Goal: Ask a question: Seek information or help from site administrators or community

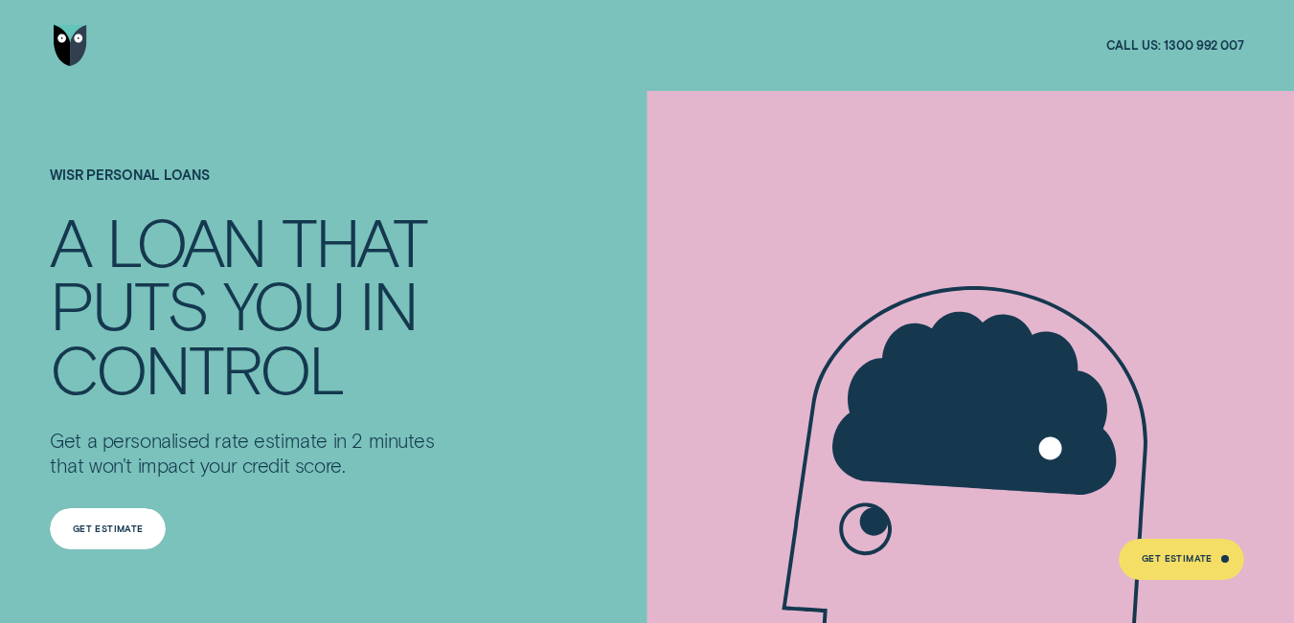
click at [103, 517] on div "Get Estimate" at bounding box center [108, 529] width 116 height 41
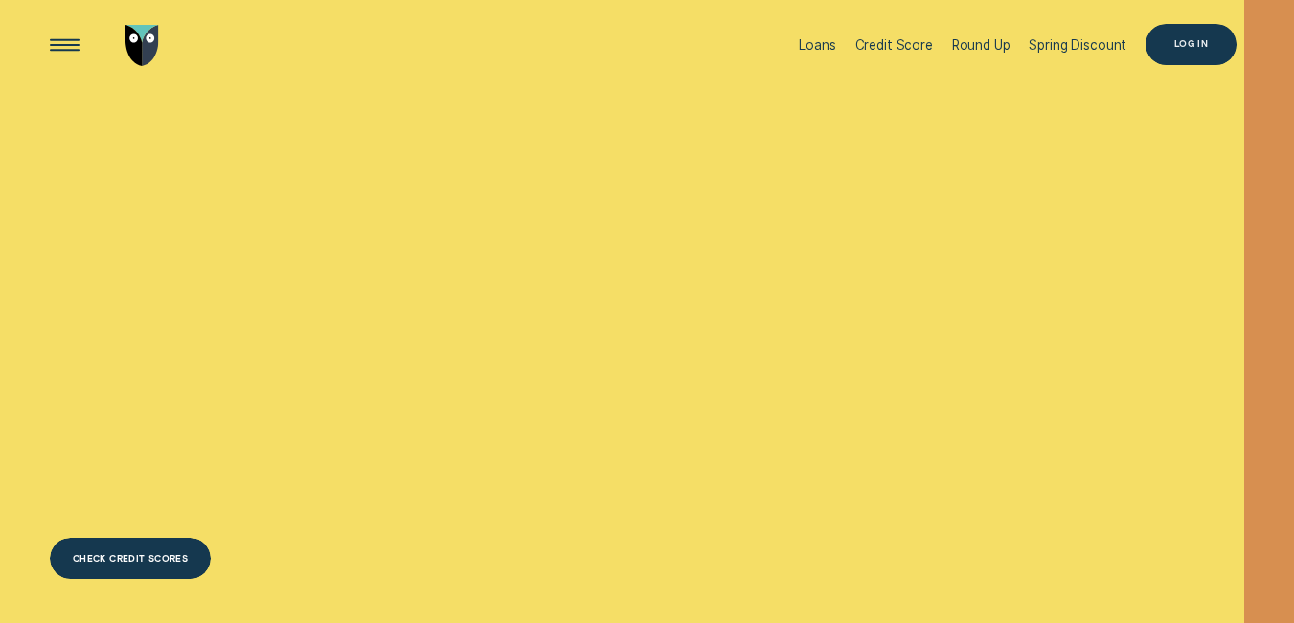
click at [1151, 44] on div "Log in" at bounding box center [1190, 44] width 91 height 41
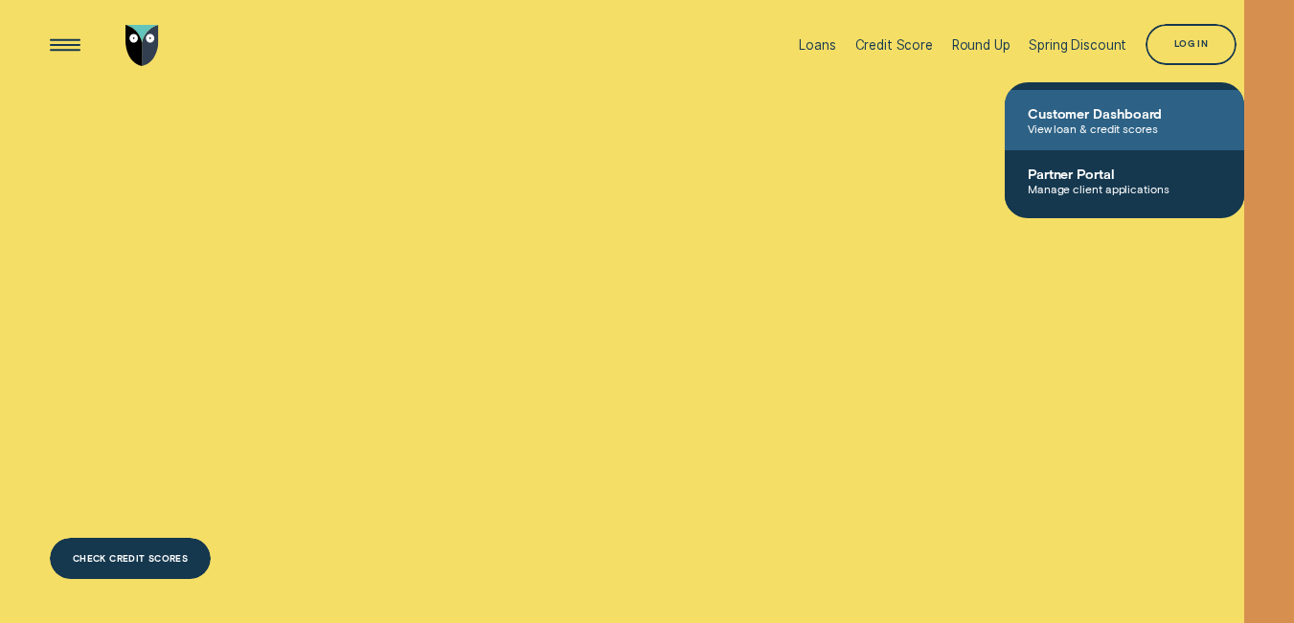
click at [1120, 137] on link "Customer Dashboard View loan & credit scores" at bounding box center [1124, 120] width 239 height 60
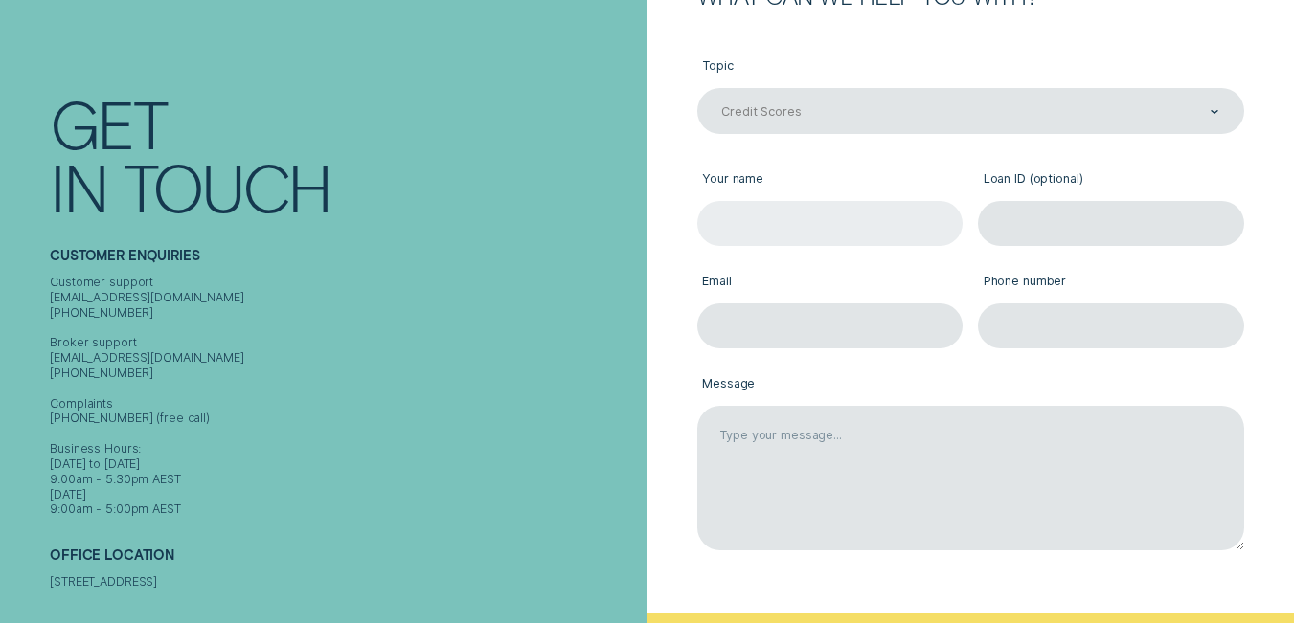
scroll to position [287, 0]
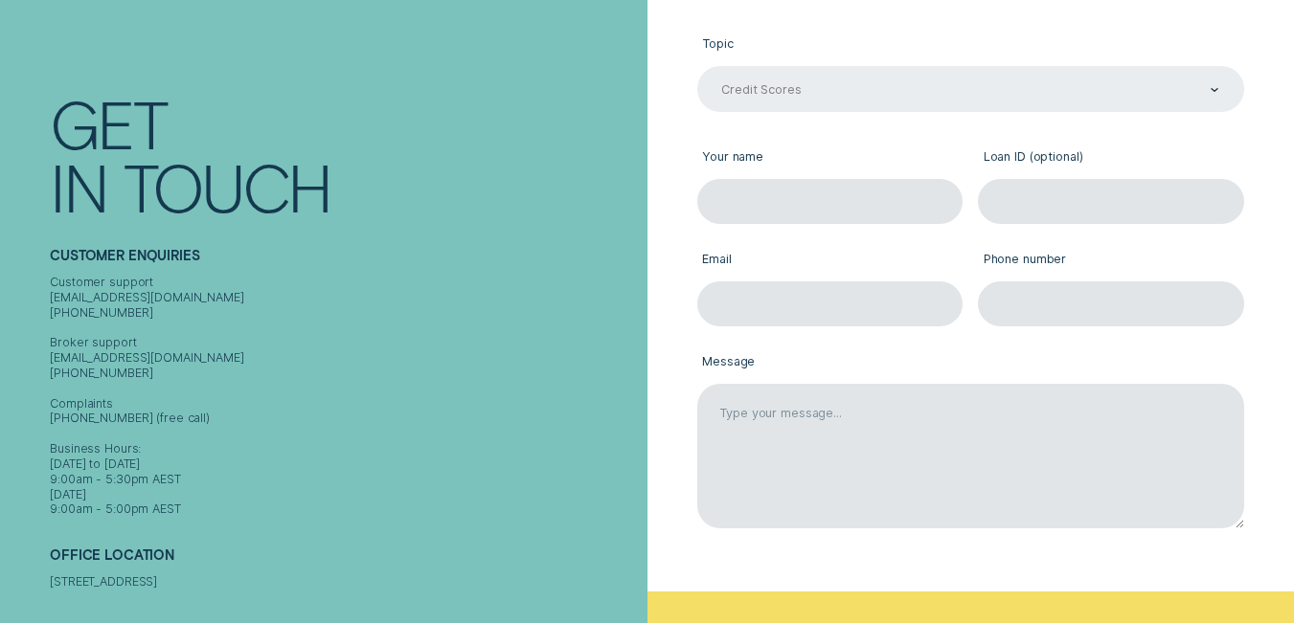
click at [944, 98] on div "Credit Scores" at bounding box center [969, 89] width 500 height 17
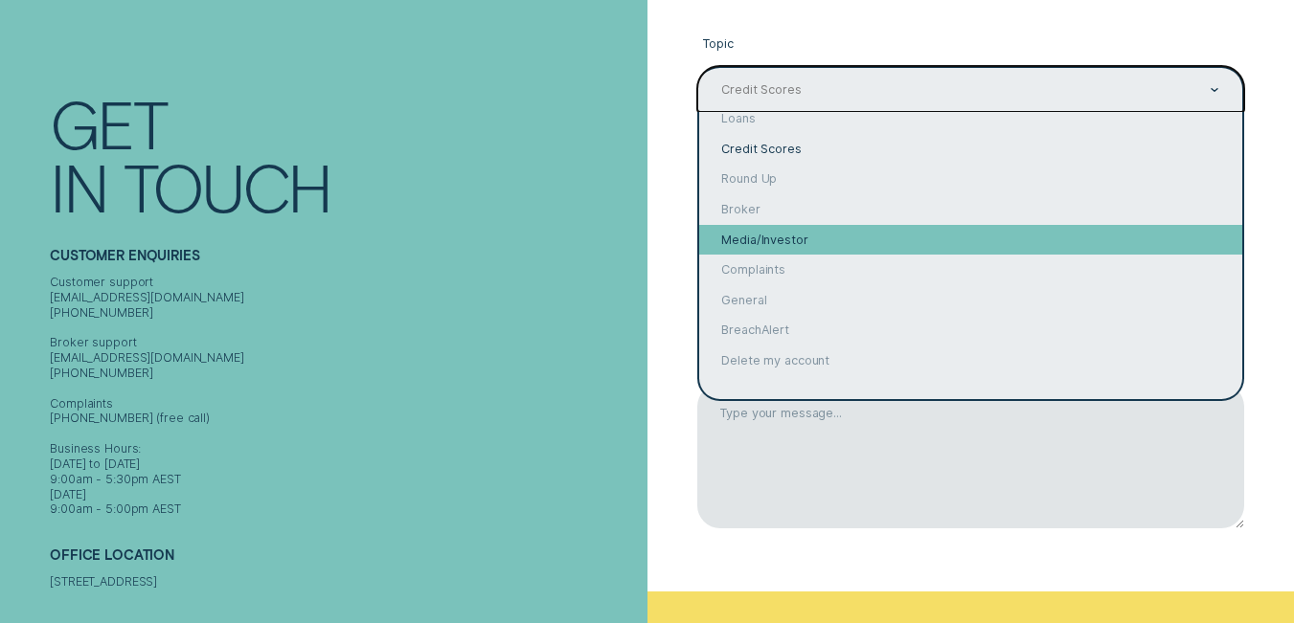
scroll to position [0, 0]
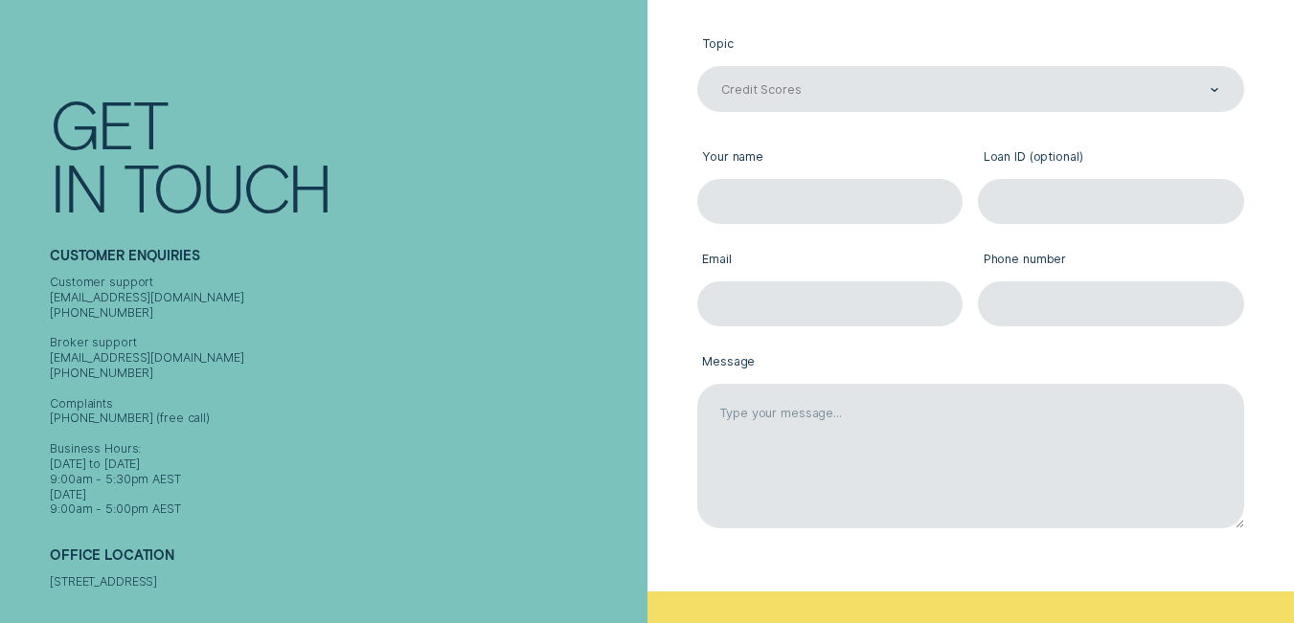
click at [673, 127] on div "What can we help you with? Topic Credit Scores Credit Scores Your name Loan ID …" at bounding box center [948, 277] width 589 height 629
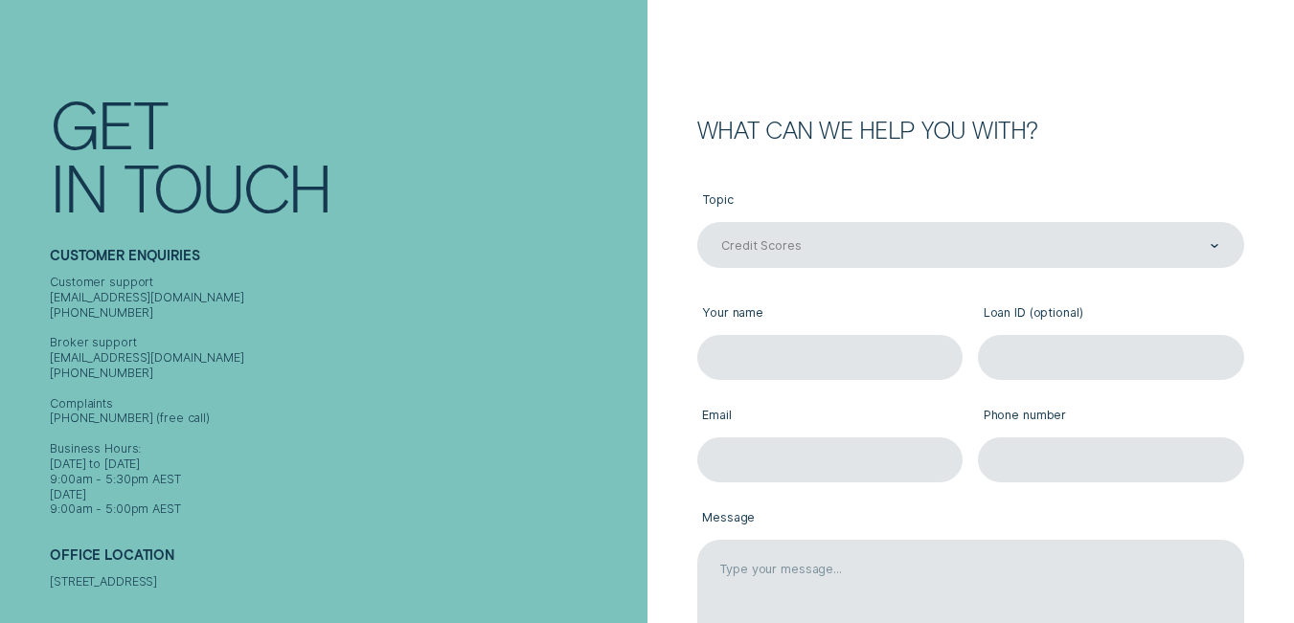
scroll to position [96, 0]
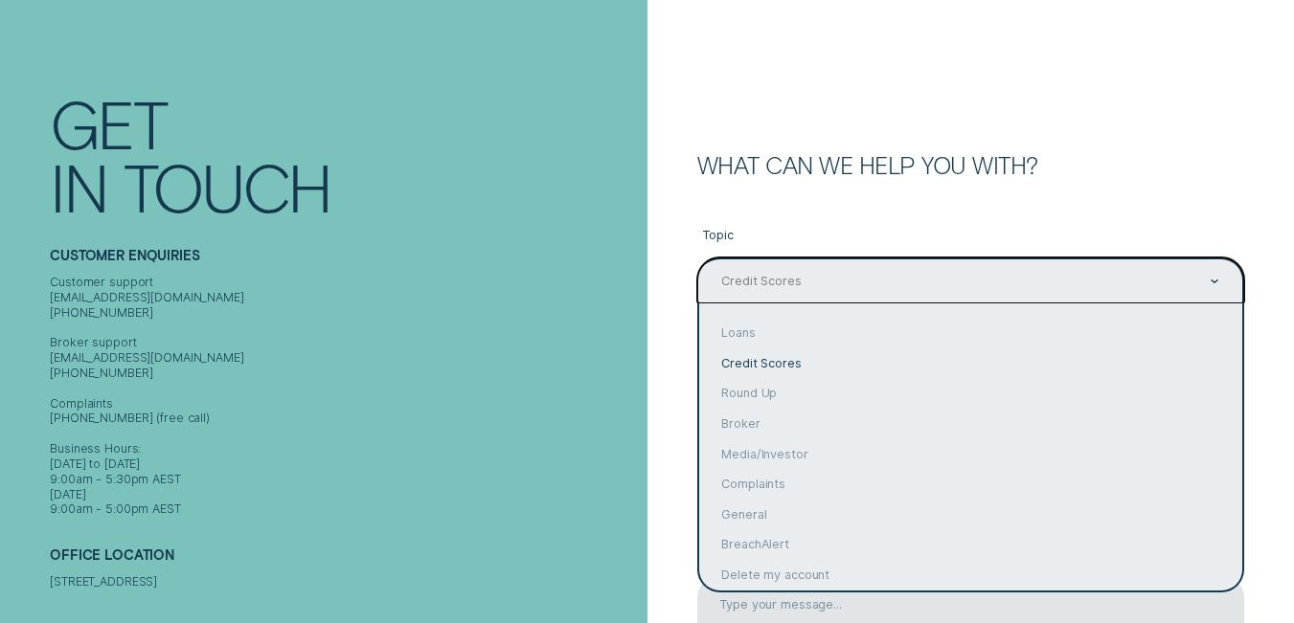
click at [842, 263] on div "Credit Scores" at bounding box center [970, 280] width 547 height 45
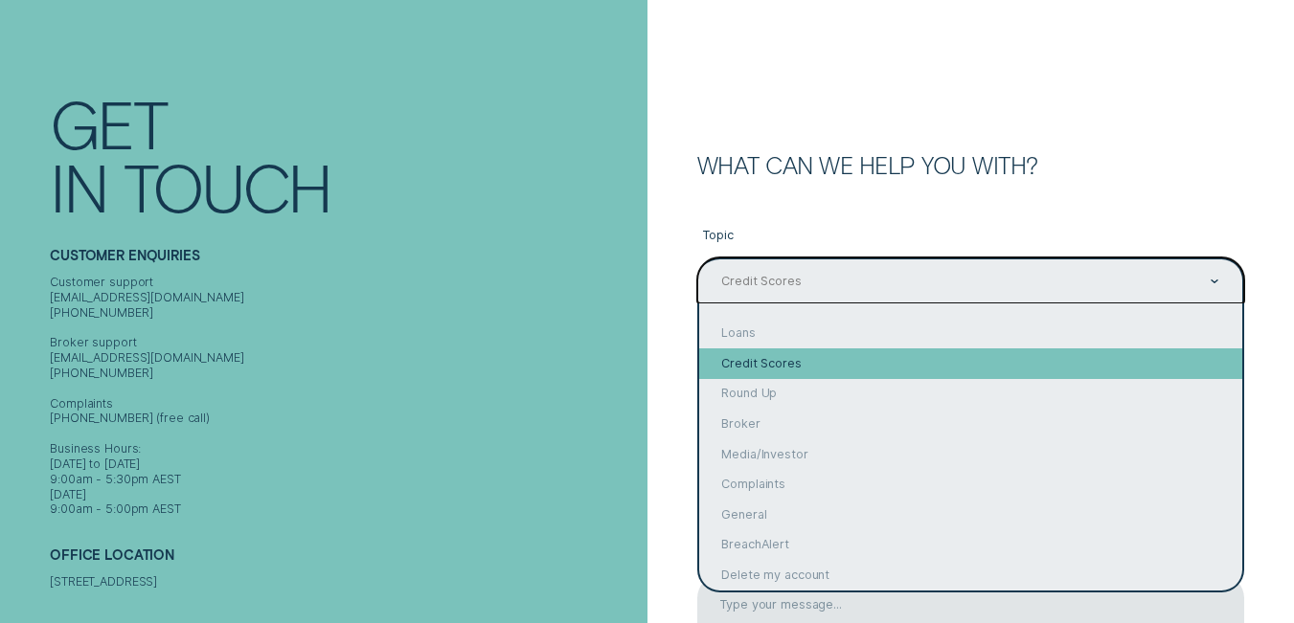
click at [828, 369] on div "Credit Scores" at bounding box center [970, 364] width 543 height 31
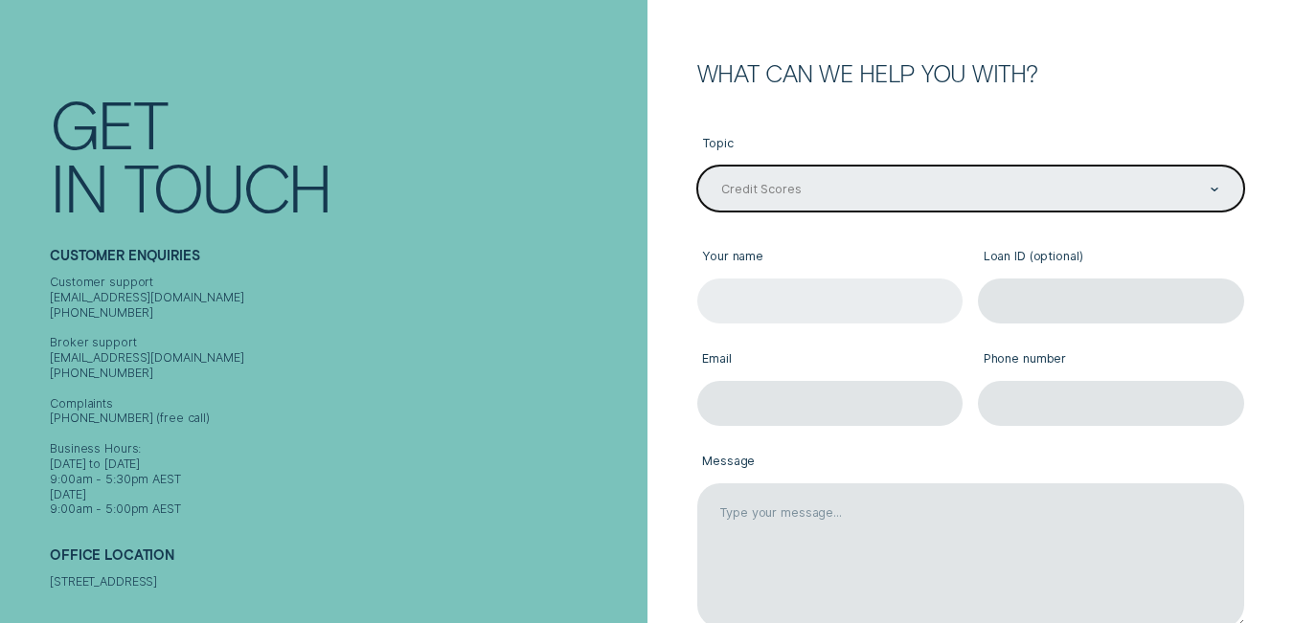
scroll to position [192, 0]
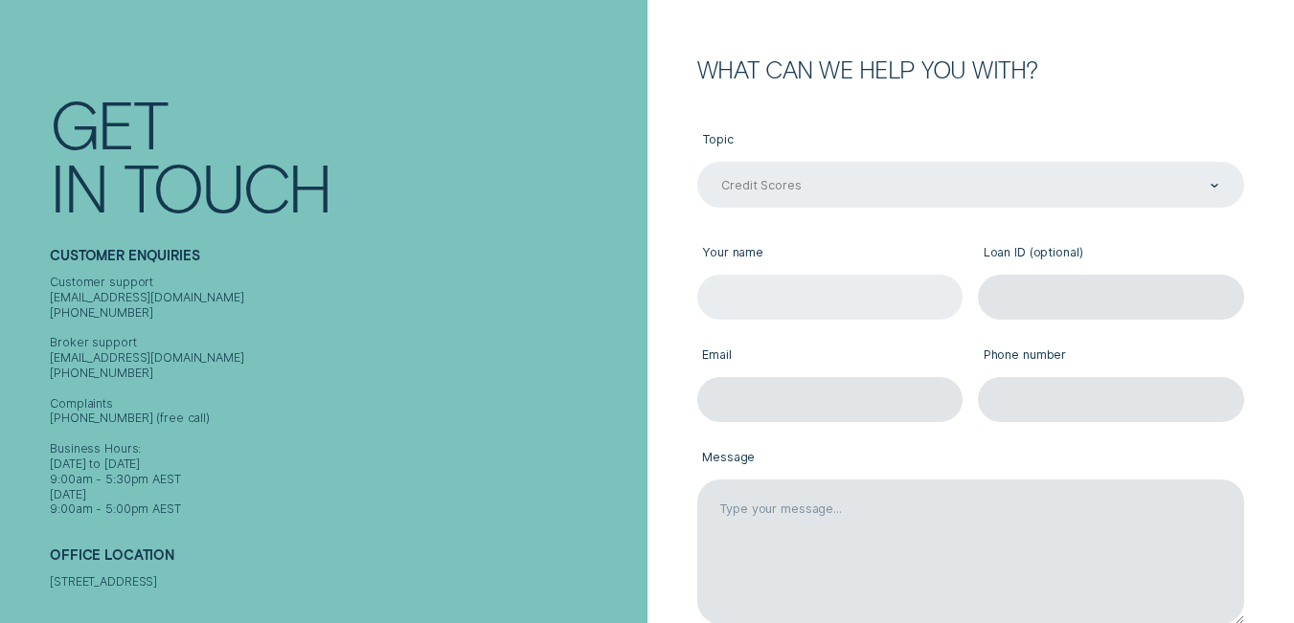
click at [801, 311] on input "Your name" at bounding box center [830, 297] width 266 height 45
type input "r"
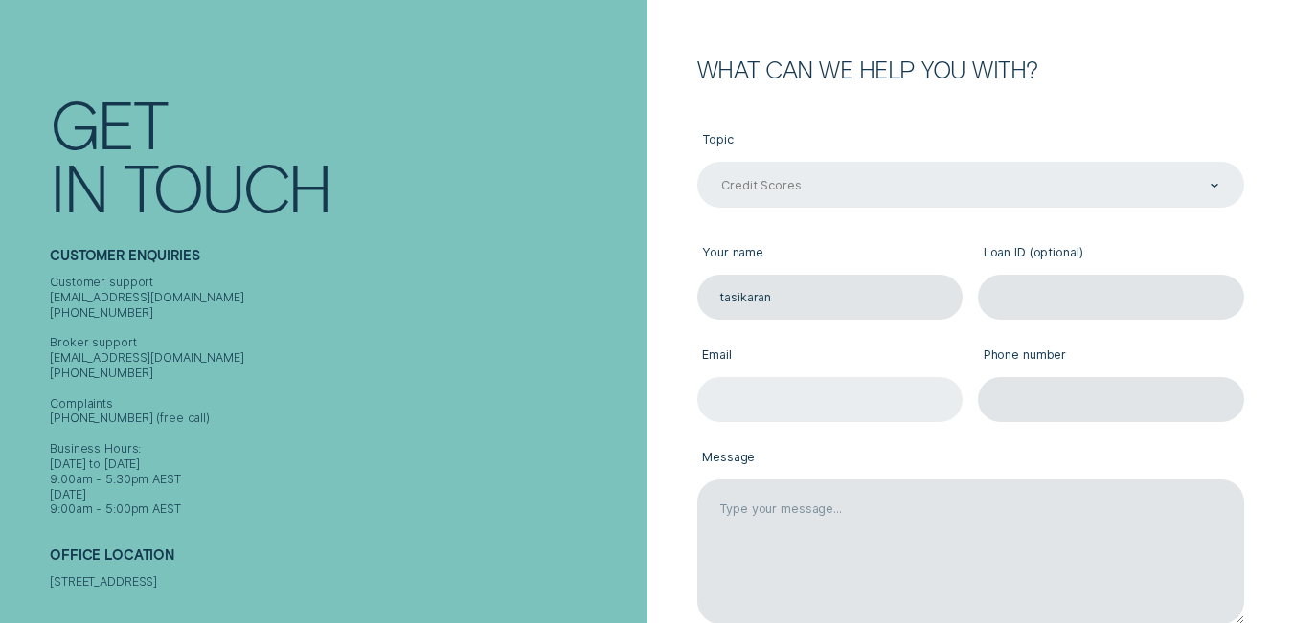
type input "tasikaran"
click at [784, 412] on input "Email" at bounding box center [830, 399] width 266 height 45
paste input "thasikaranananthaingam@gmail.com"
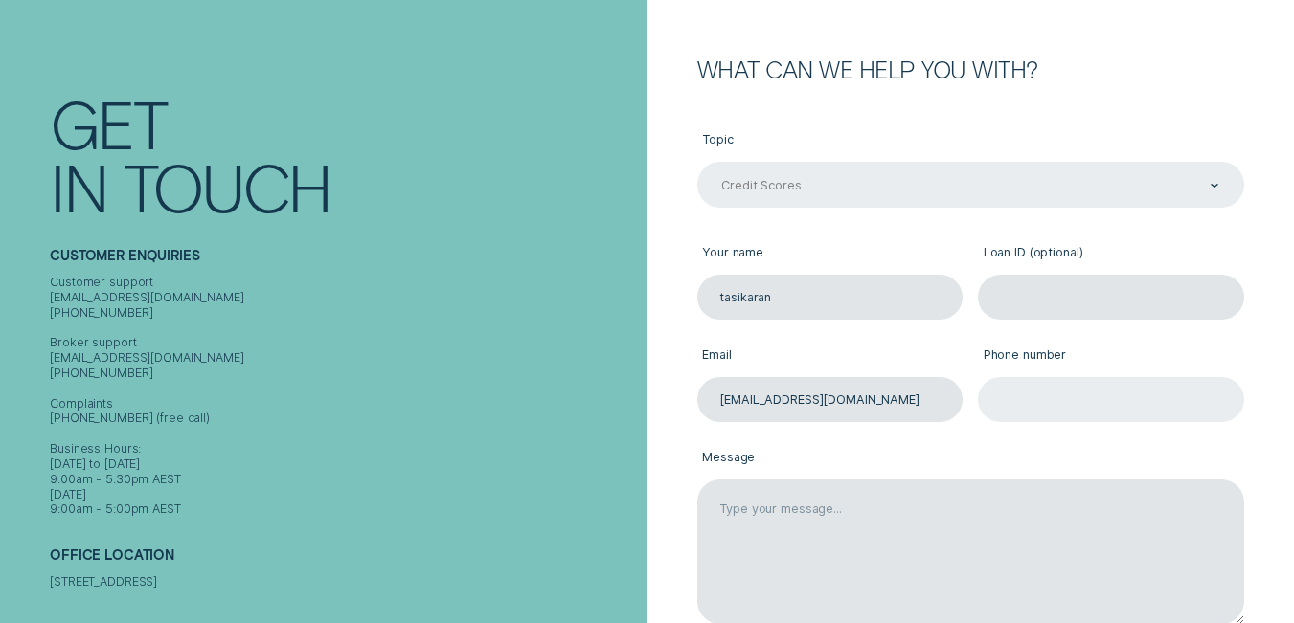
type input "thasikaranananthaingam@gmail.com"
click at [1054, 410] on input "Phone number" at bounding box center [1111, 399] width 266 height 45
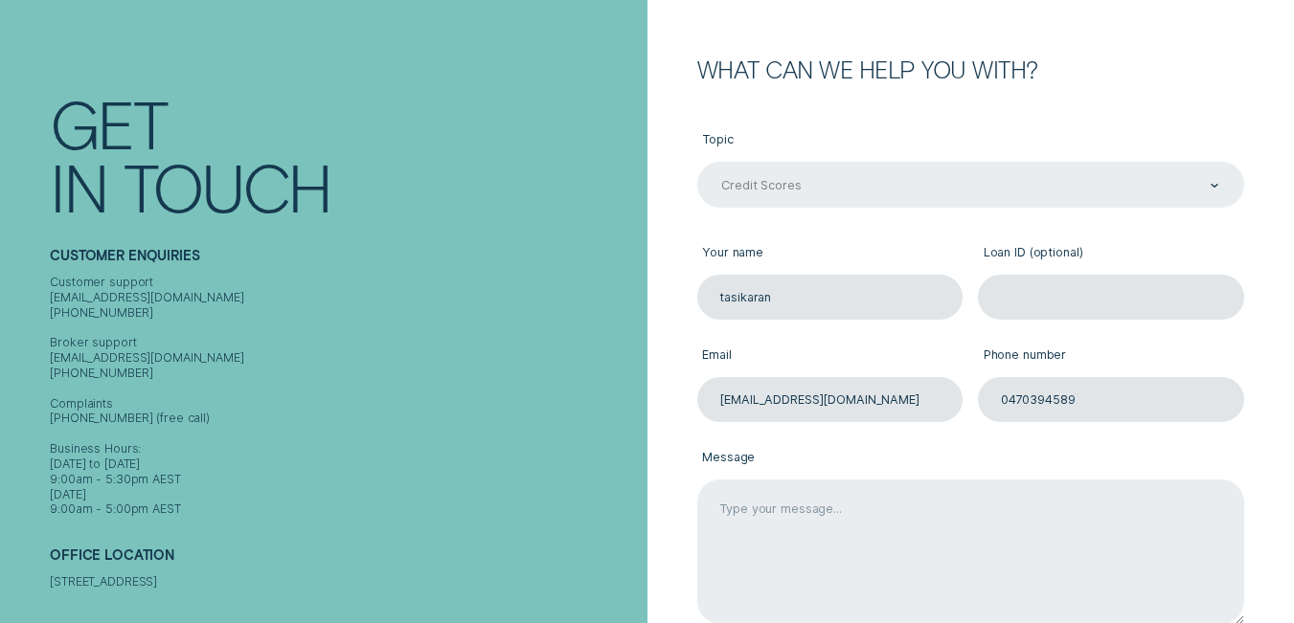
type input "0470394589"
click at [927, 486] on textarea "Message" at bounding box center [970, 553] width 547 height 146
type textarea "i"
type textarea "h"
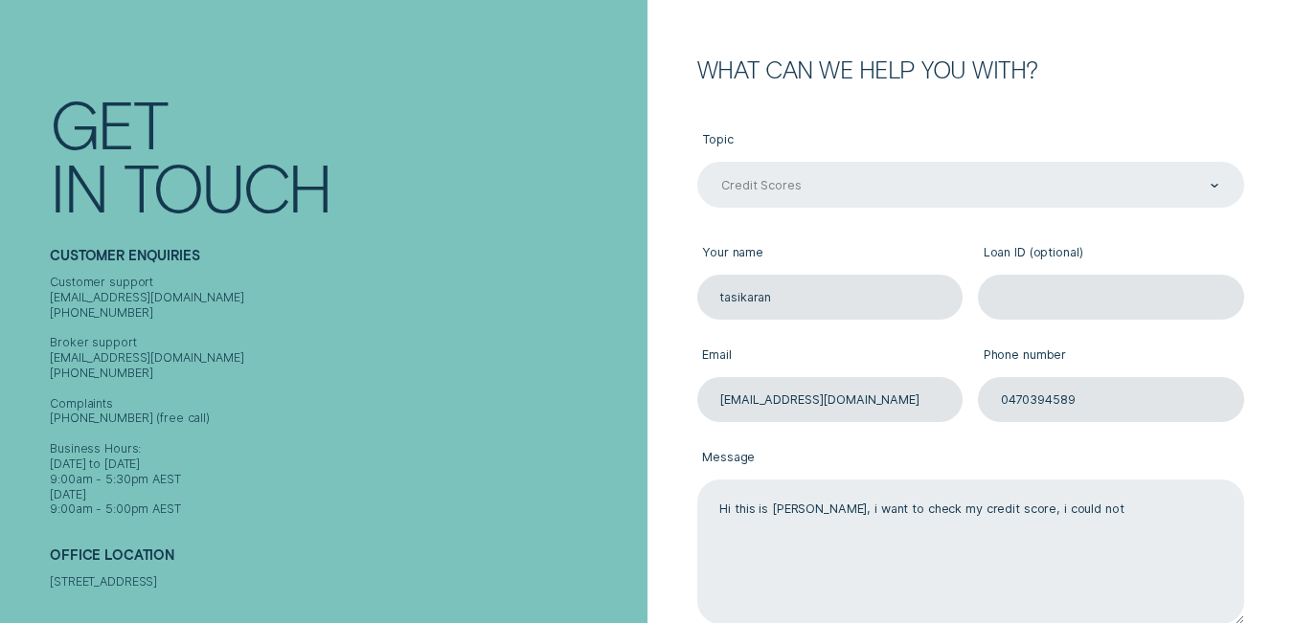
click at [1019, 518] on textarea "Hi this is thasikaran, i want to check my credit score, i could not" at bounding box center [970, 553] width 547 height 146
drag, startPoint x: 789, startPoint y: 509, endPoint x: 784, endPoint y: 539, distance: 31.0
click at [784, 539] on textarea "Hi this is thasikaran, i want to check my credit score, I could not" at bounding box center [970, 553] width 547 height 146
click at [1160, 514] on textarea "Hi this is Thasikaran, i want to check my credit score, I could not" at bounding box center [970, 553] width 547 height 146
click at [1155, 502] on textarea "Hi this is Thasikaran, i want to check my credit score, I could not able to ver…" at bounding box center [970, 553] width 547 height 146
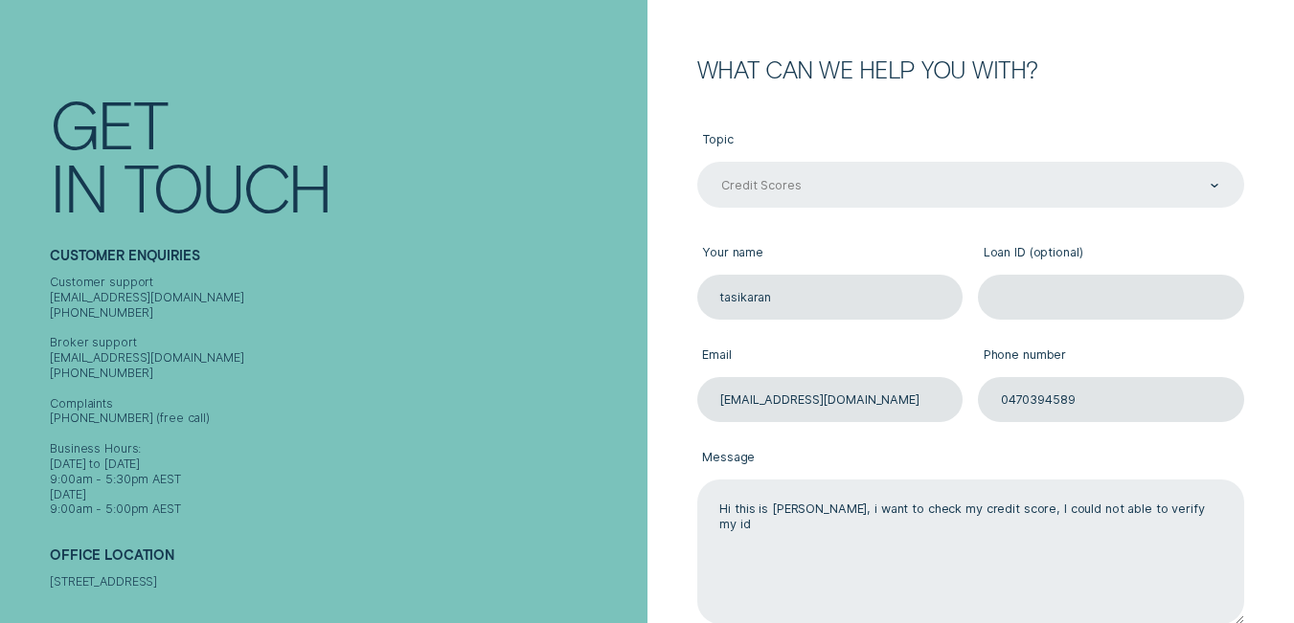
click at [1193, 527] on textarea "Hi this is Thasikaran, i want to check my credit score, I could not able to ver…" at bounding box center [970, 553] width 547 height 146
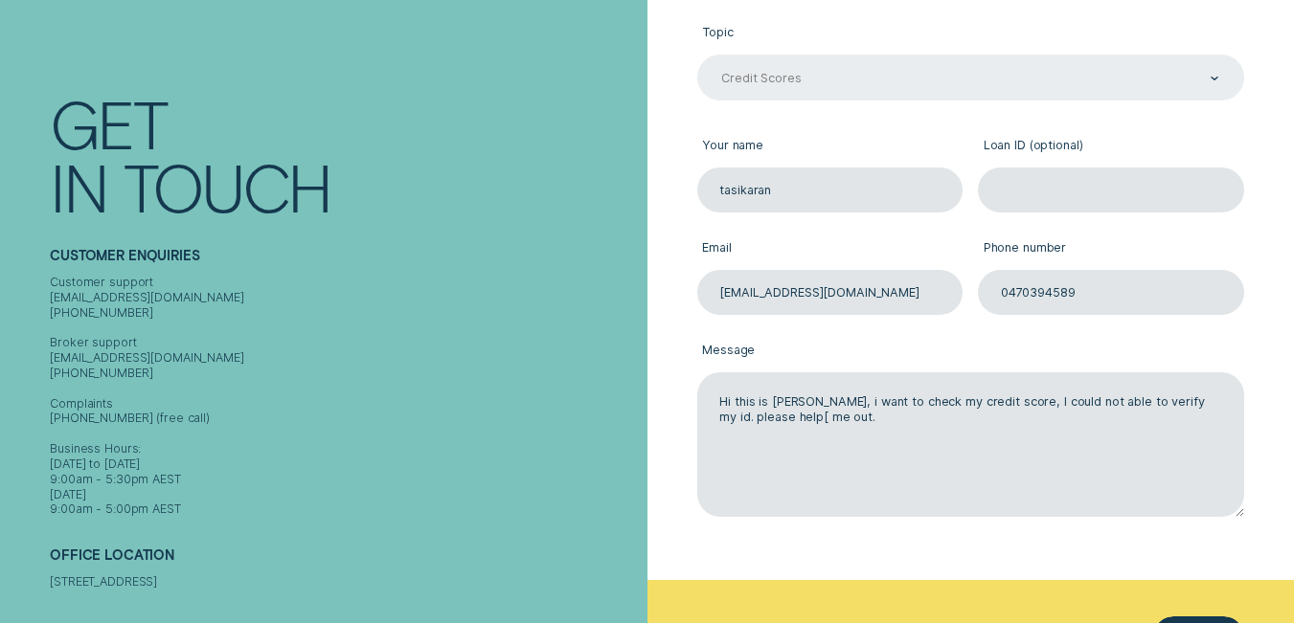
scroll to position [670, 0]
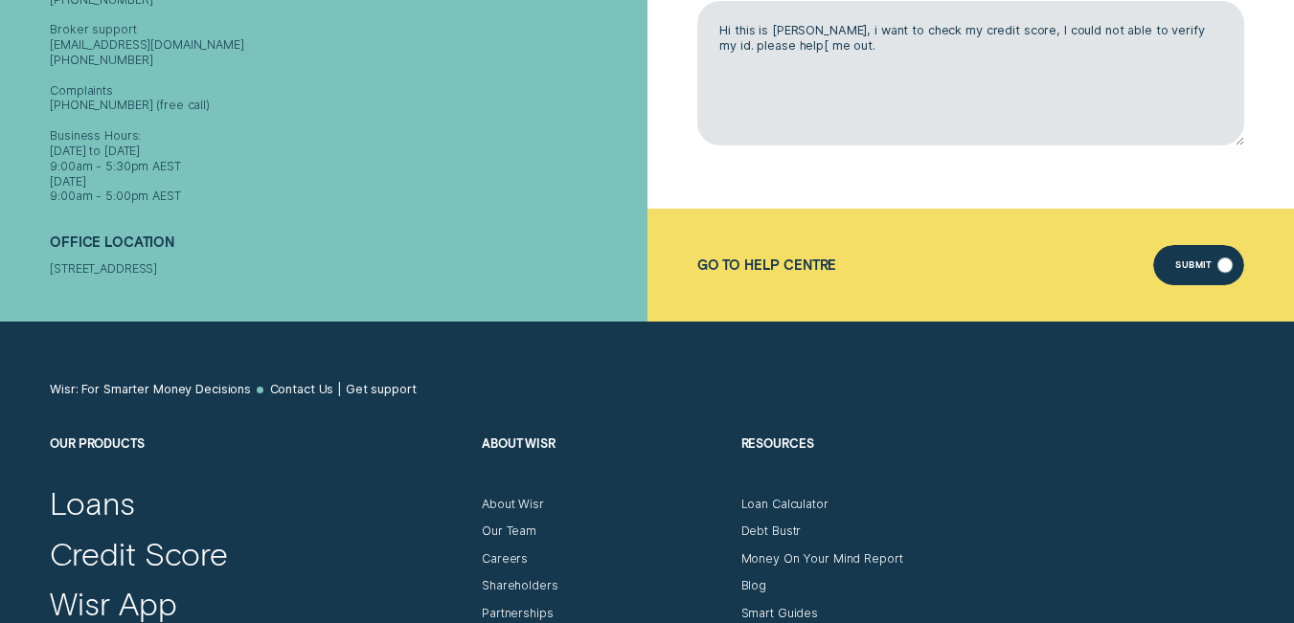
type textarea "Hi this is Thasikaran, i want to check my credit score, I could not able to ver…"
click at [1211, 255] on div "Submit" at bounding box center [1198, 265] width 91 height 41
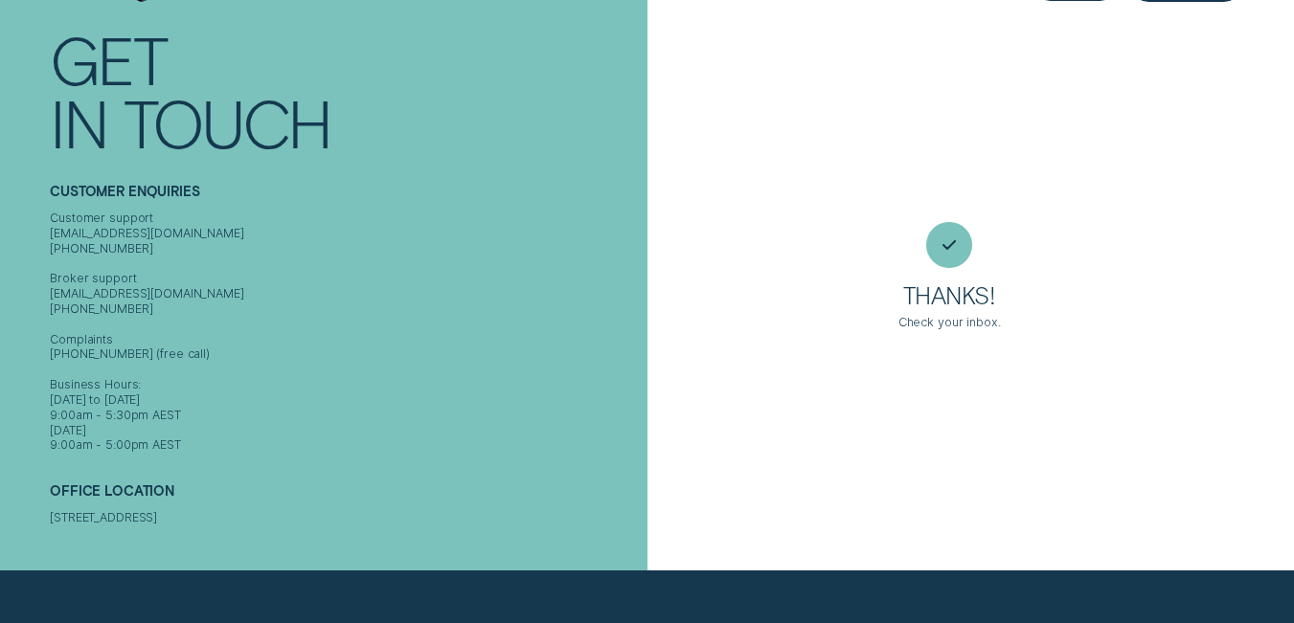
scroll to position [13, 0]
